Goal: Transaction & Acquisition: Purchase product/service

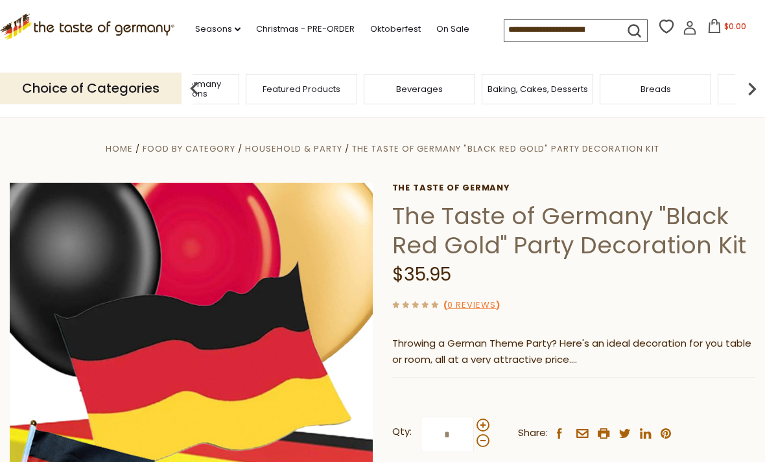
click at [121, 96] on div "Food By Category" at bounding box center [65, 89] width 111 height 30
click at [249, 87] on div "Featured Products" at bounding box center [301, 89] width 118 height 30
click at [424, 98] on div "Breads" at bounding box center [419, 89] width 111 height 30
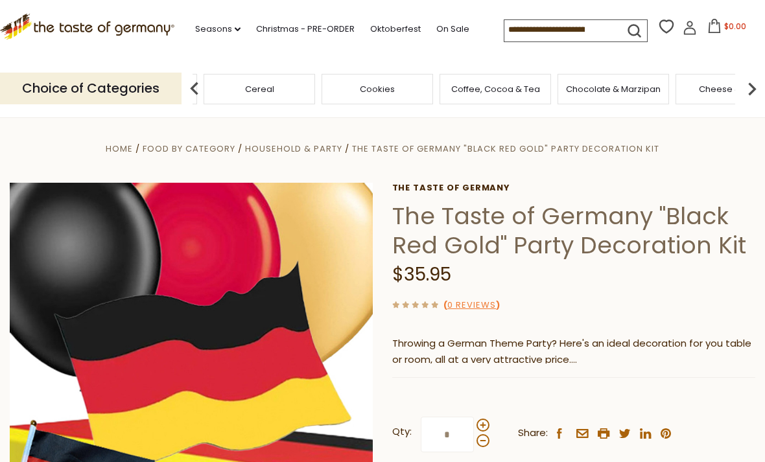
click at [125, 87] on p "Choice of Categories" at bounding box center [90, 89] width 181 height 32
click at [205, 85] on img at bounding box center [194, 89] width 26 height 26
click at [504, 34] on input at bounding box center [559, 29] width 110 height 18
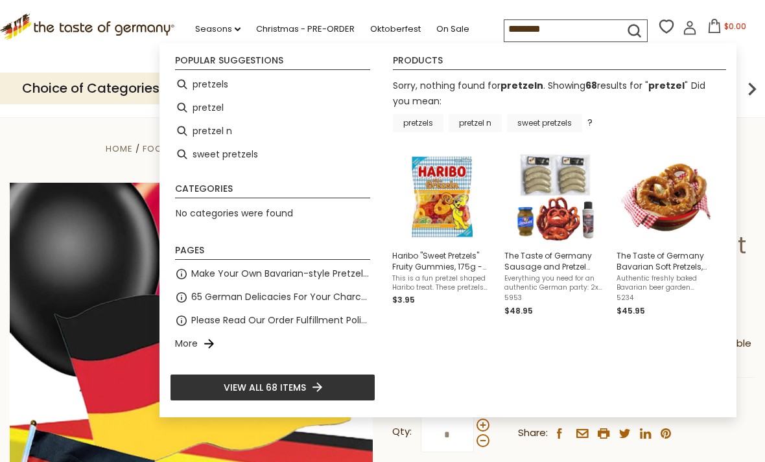
click at [614, 46] on div "Popular suggestions pretzels pretzel pretzel n sweet pretzels Categories No cat…" at bounding box center [447, 229] width 577 height 373
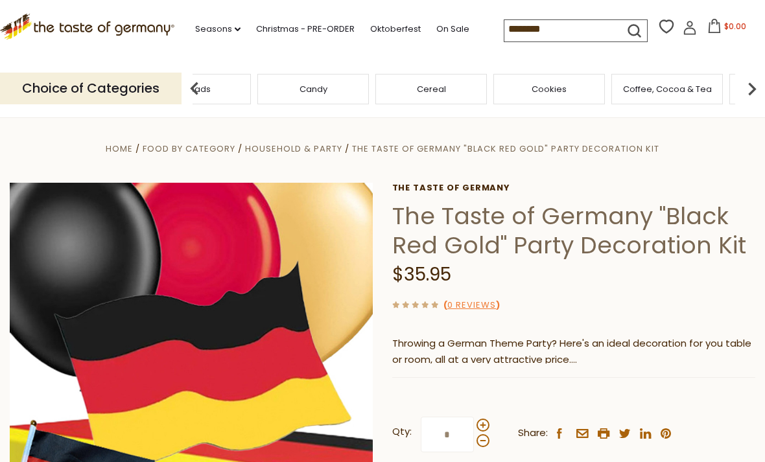
click at [628, 30] on icon "submit" at bounding box center [634, 31] width 12 height 12
type input "*******"
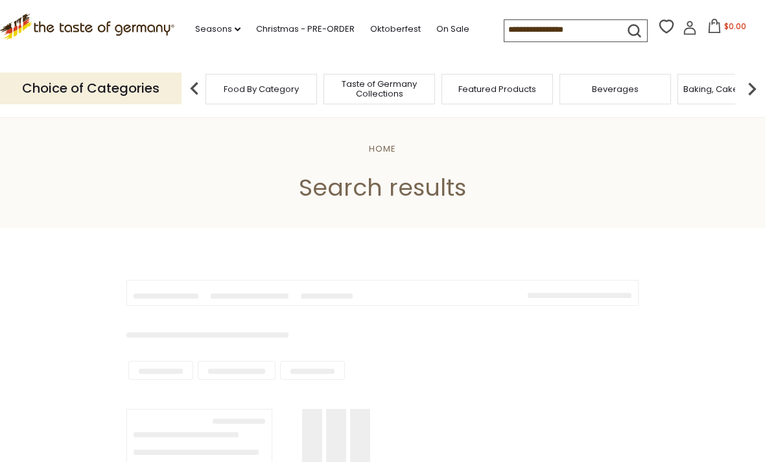
type input "*******"
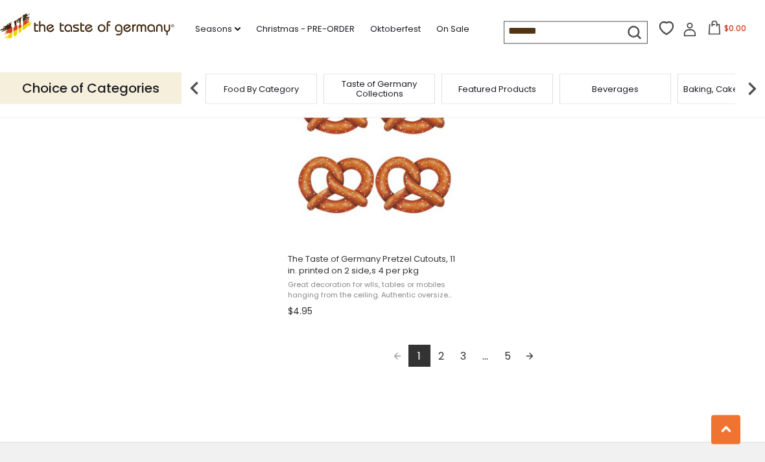
scroll to position [2288, 0]
